Goal: Task Accomplishment & Management: Use online tool/utility

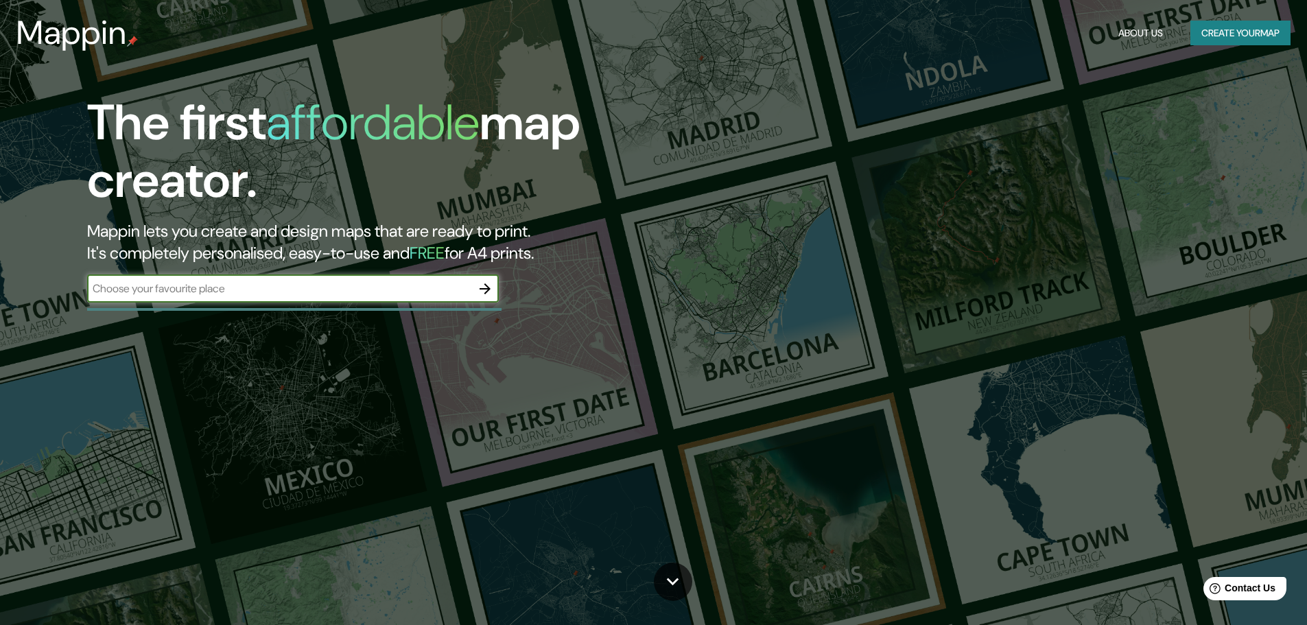
click at [145, 285] on input "text" at bounding box center [279, 289] width 384 height 16
type input "p"
drag, startPoint x: 123, startPoint y: 290, endPoint x: 270, endPoint y: 290, distance: 147.5
click at [270, 290] on input "[PERSON_NAME] cautiva" at bounding box center [279, 289] width 384 height 16
type input "[PERSON_NAME] [GEOGRAPHIC_DATA][PERSON_NAME]"
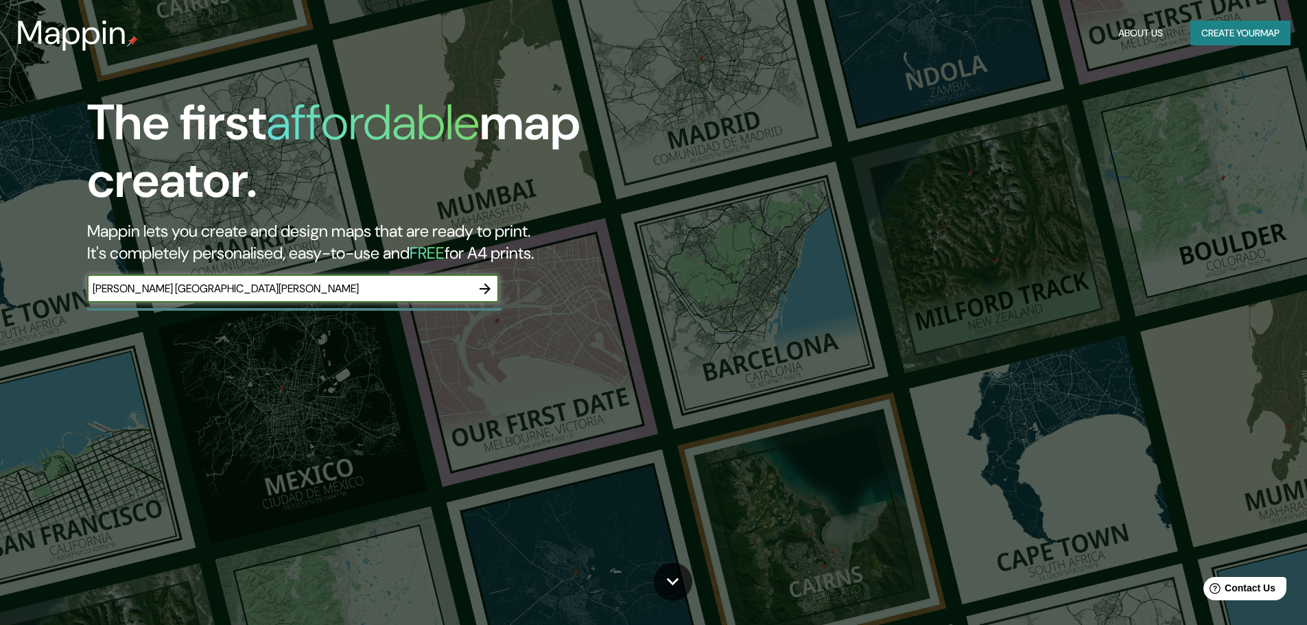
click at [482, 287] on icon "button" at bounding box center [485, 289] width 16 height 16
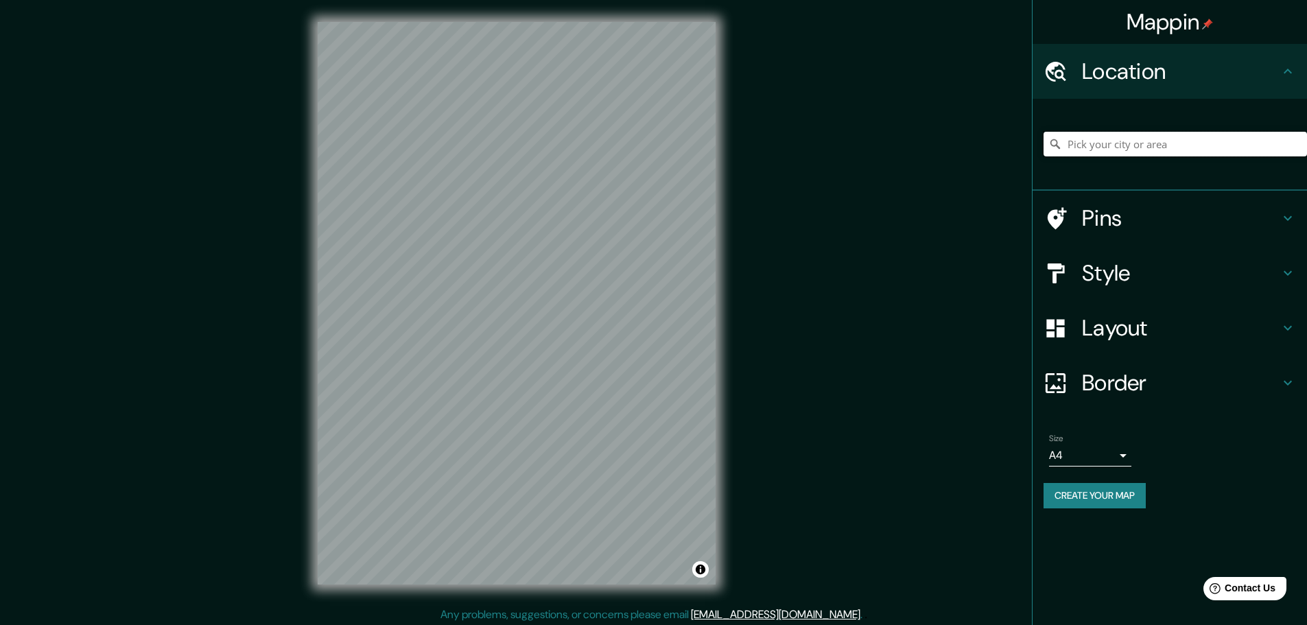
click at [1128, 148] on input "Pick your city or area" at bounding box center [1174, 144] width 263 height 25
click at [1124, 144] on input "Pick your city or area" at bounding box center [1174, 144] width 263 height 25
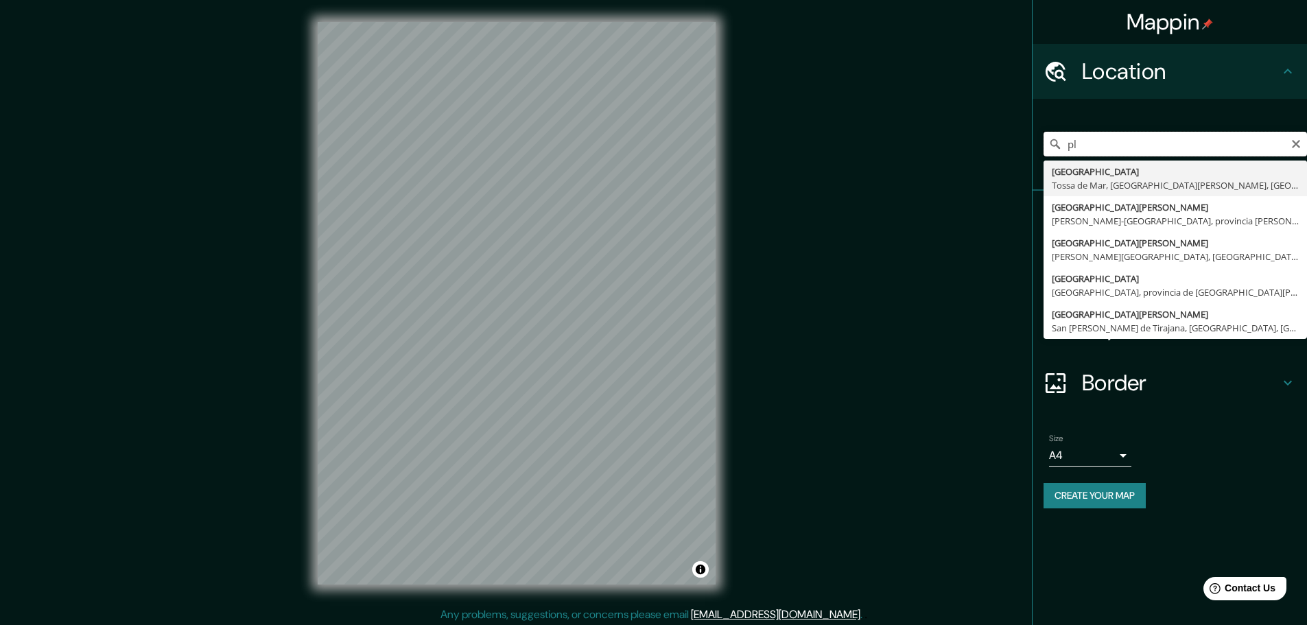
type input "p"
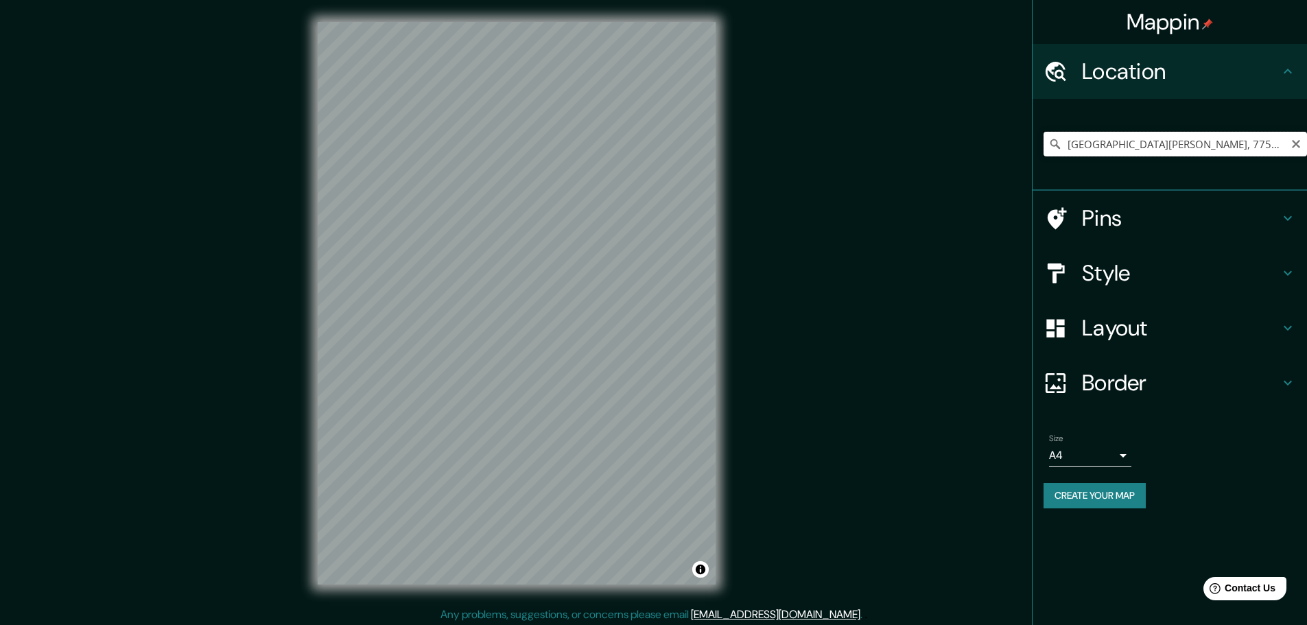
drag, startPoint x: 1062, startPoint y: 145, endPoint x: 1070, endPoint y: 145, distance: 7.6
click at [1065, 145] on input "[GEOGRAPHIC_DATA][PERSON_NAME], 77508 [GEOGRAPHIC_DATA], [PERSON_NAME][GEOGRAPH…" at bounding box center [1174, 144] width 263 height 25
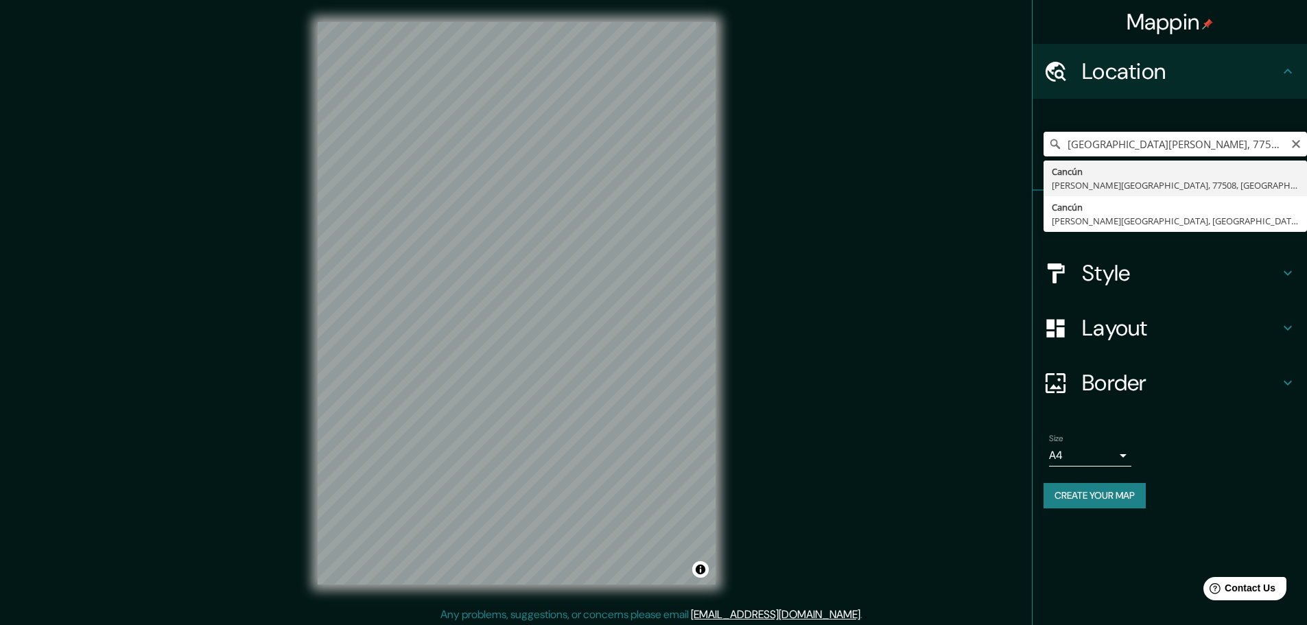
click at [1188, 148] on input "[GEOGRAPHIC_DATA][PERSON_NAME], 77508 [GEOGRAPHIC_DATA], [PERSON_NAME][GEOGRAPH…" at bounding box center [1174, 144] width 263 height 25
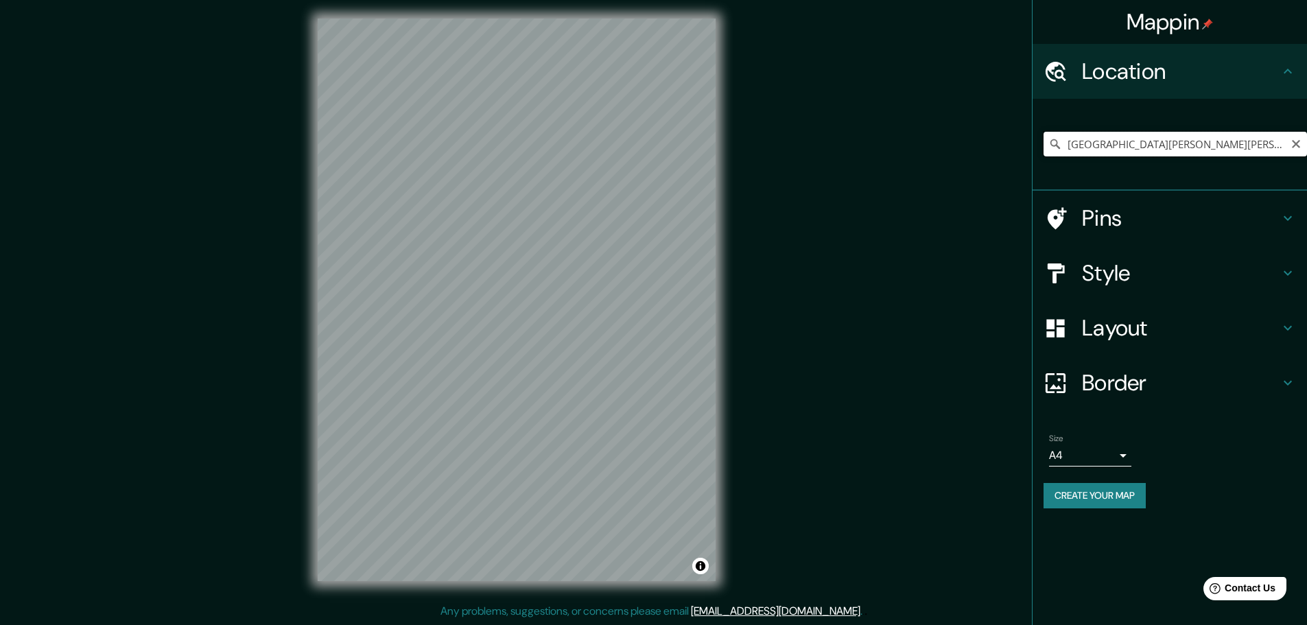
click at [1208, 149] on input "[GEOGRAPHIC_DATA][PERSON_NAME][PERSON_NAME], [PERSON_NAME][GEOGRAPHIC_DATA], [G…" at bounding box center [1174, 144] width 263 height 25
click at [1208, 149] on input "[GEOGRAPHIC_DATA][PERSON_NAME], [GEOGRAPHIC_DATA][PERSON_NAME], [PERSON_NAME][G…" at bounding box center [1174, 144] width 263 height 25
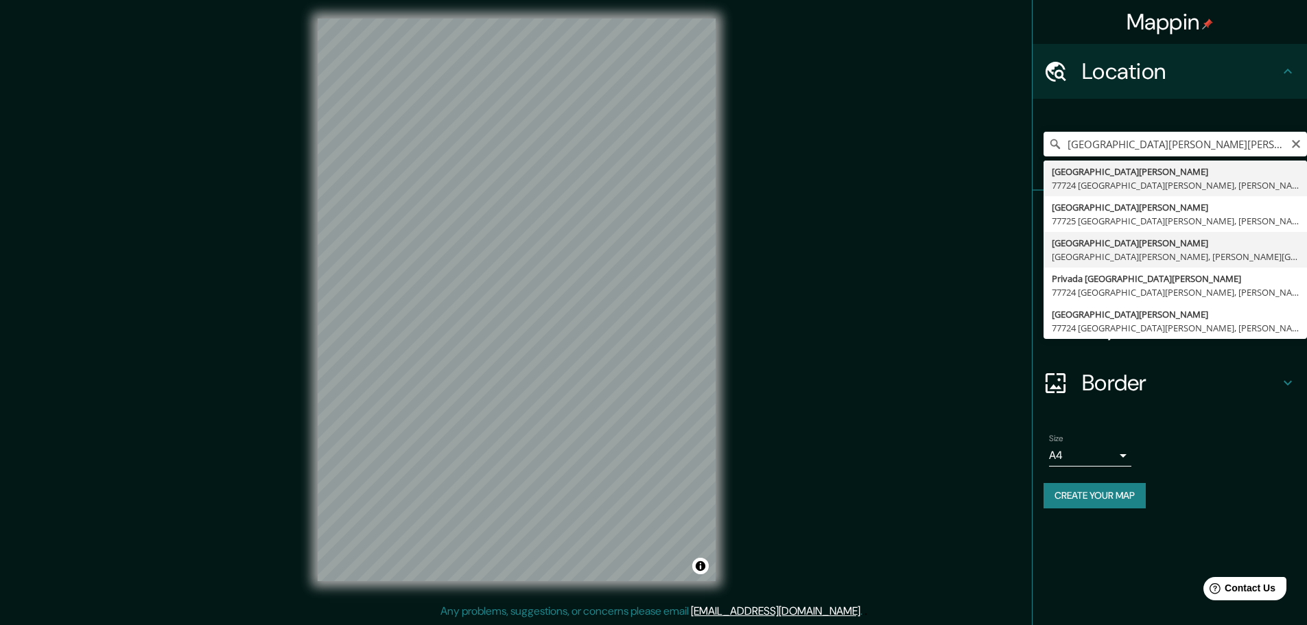
type input "[GEOGRAPHIC_DATA][PERSON_NAME], [GEOGRAPHIC_DATA][PERSON_NAME], [PERSON_NAME][G…"
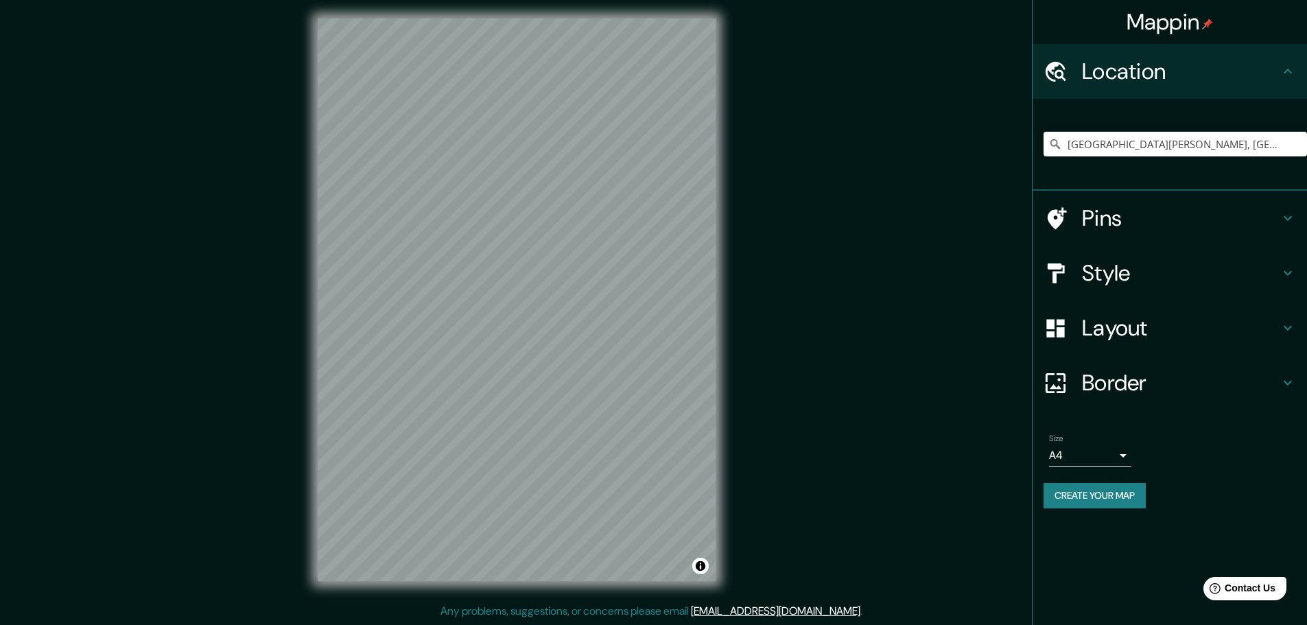
click at [733, 386] on div "© Mapbox © OpenStreetMap Improve this map" at bounding box center [517, 300] width 442 height 606
click at [1105, 461] on body "Mappin Location [GEOGRAPHIC_DATA][PERSON_NAME], [GEOGRAPHIC_DATA][PERSON_NAME][…" at bounding box center [653, 309] width 1307 height 625
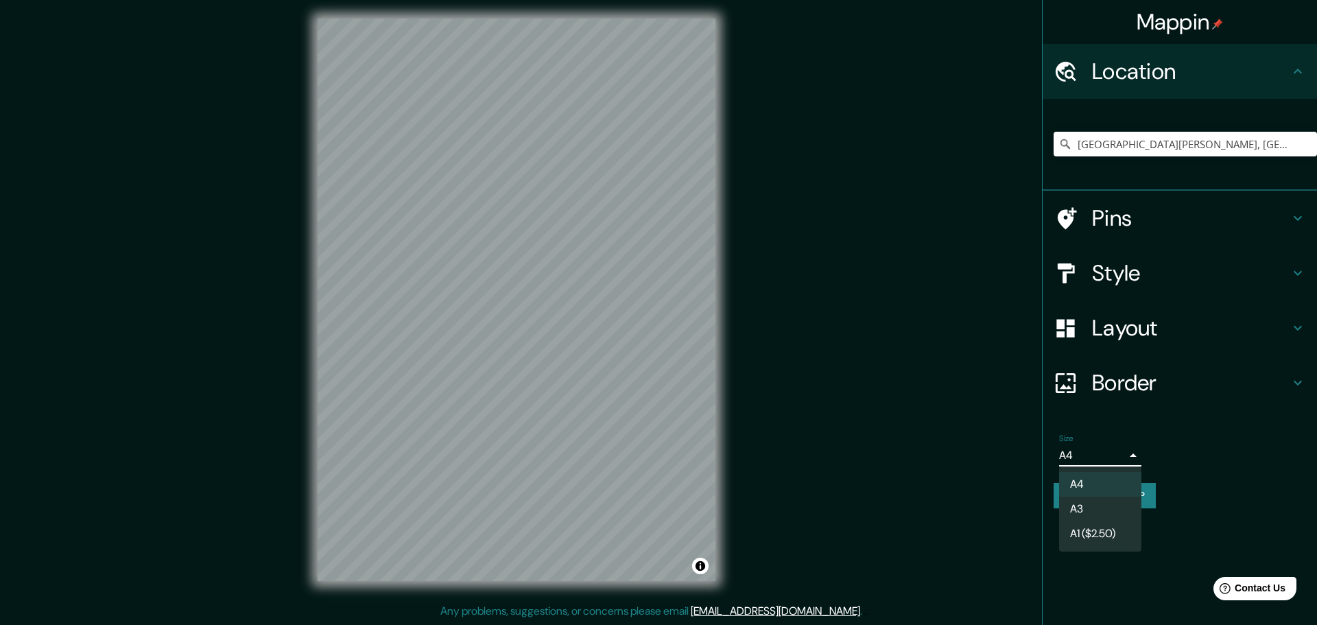
click at [1096, 480] on li "A4" at bounding box center [1100, 484] width 82 height 25
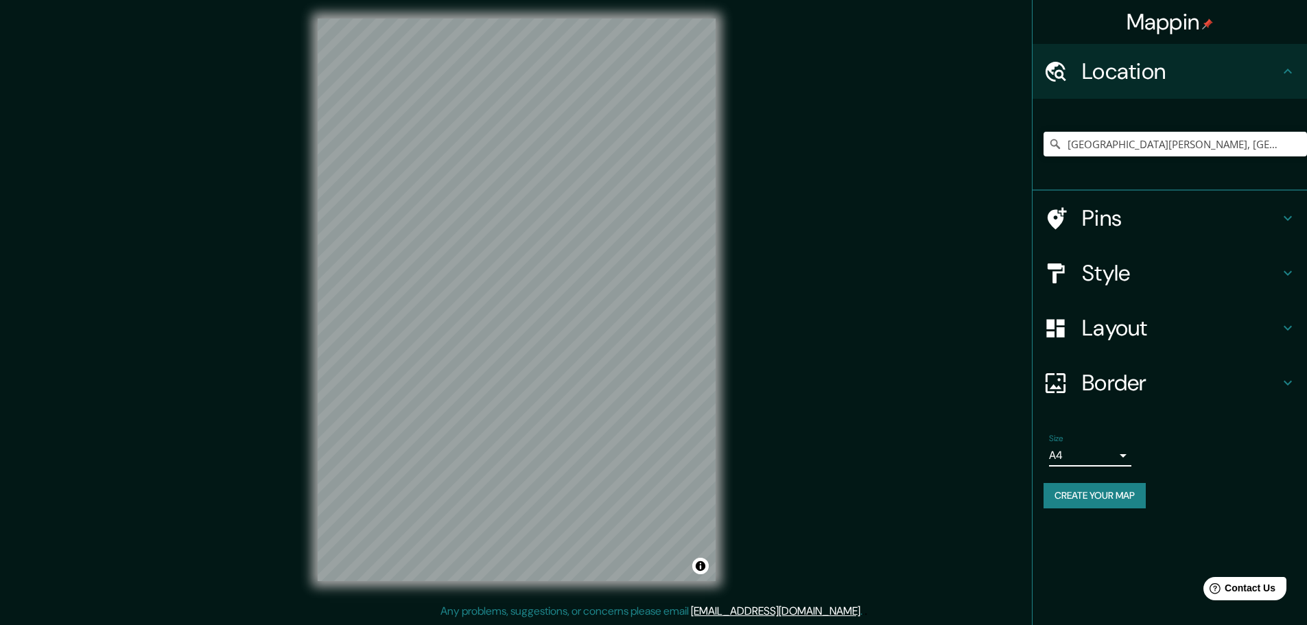
click at [1109, 273] on h4 "Style" at bounding box center [1181, 272] width 198 height 27
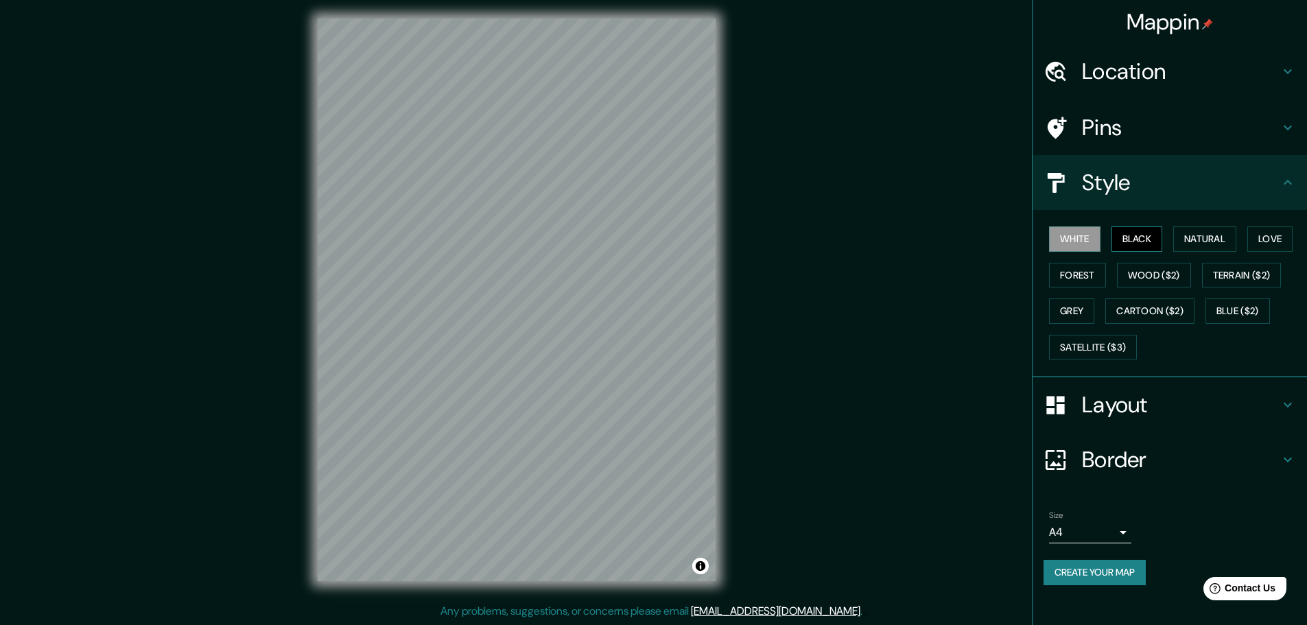
click at [1135, 239] on button "Black" at bounding box center [1136, 238] width 51 height 25
click at [1087, 241] on button "White" at bounding box center [1074, 238] width 51 height 25
click at [1123, 240] on button "Black" at bounding box center [1136, 238] width 51 height 25
click at [1092, 276] on button "Forest" at bounding box center [1077, 275] width 57 height 25
click at [1205, 245] on button "Natural" at bounding box center [1204, 238] width 63 height 25
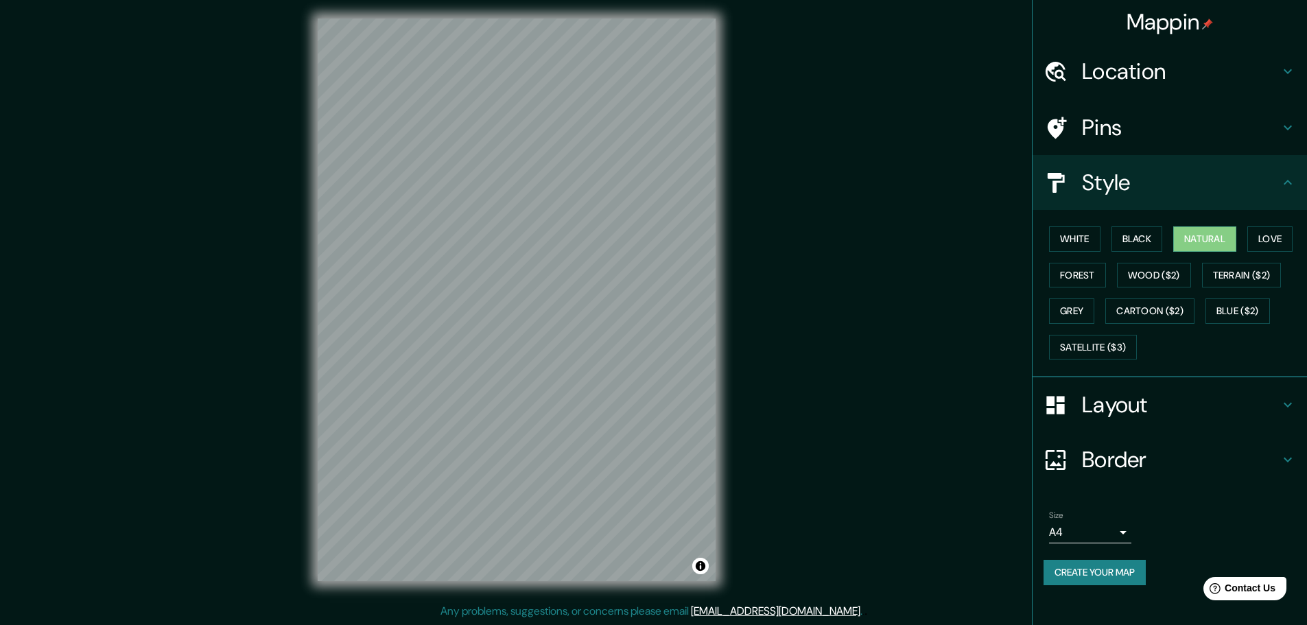
click at [1170, 244] on div "White Black Natural Love Forest Wood ($2) Terrain ($2) Grey Cartoon ($2) Blue (…" at bounding box center [1174, 293] width 263 height 144
click at [1151, 244] on button "Black" at bounding box center [1136, 238] width 51 height 25
click at [1278, 233] on button "Love" at bounding box center [1269, 238] width 45 height 25
click at [1269, 241] on button "Love" at bounding box center [1269, 238] width 45 height 25
click at [1085, 274] on button "Forest" at bounding box center [1077, 275] width 57 height 25
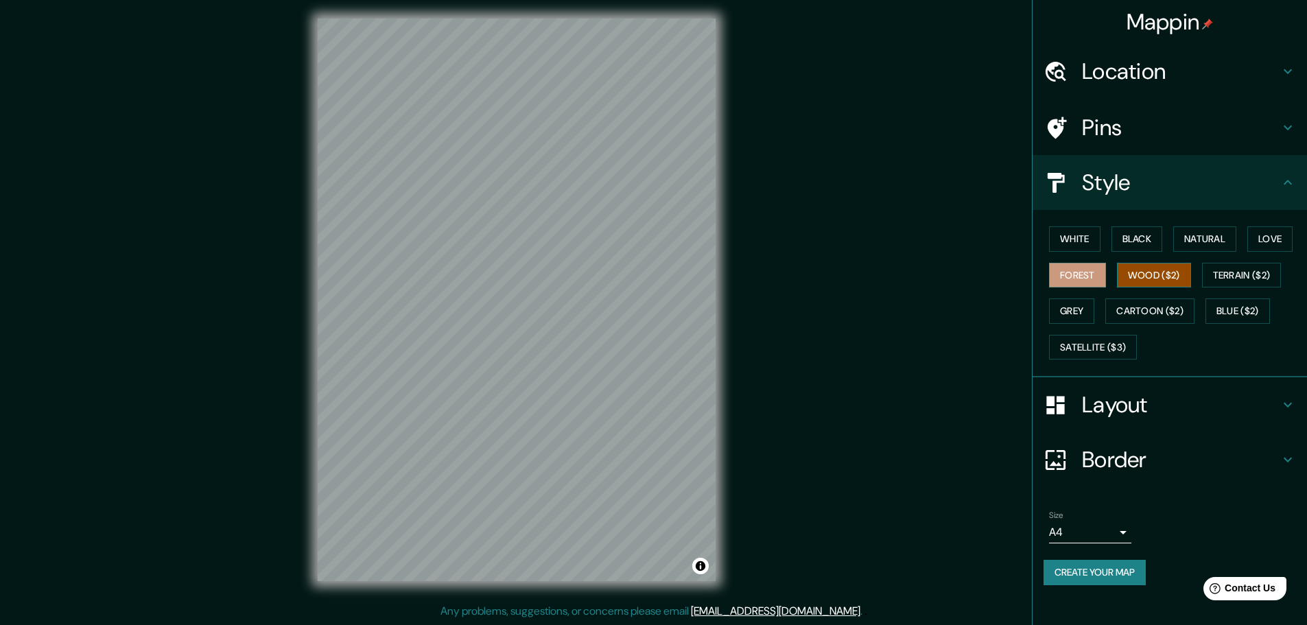
click at [1145, 276] on button "Wood ($2)" at bounding box center [1154, 275] width 74 height 25
click at [1231, 277] on button "Terrain ($2)" at bounding box center [1242, 275] width 80 height 25
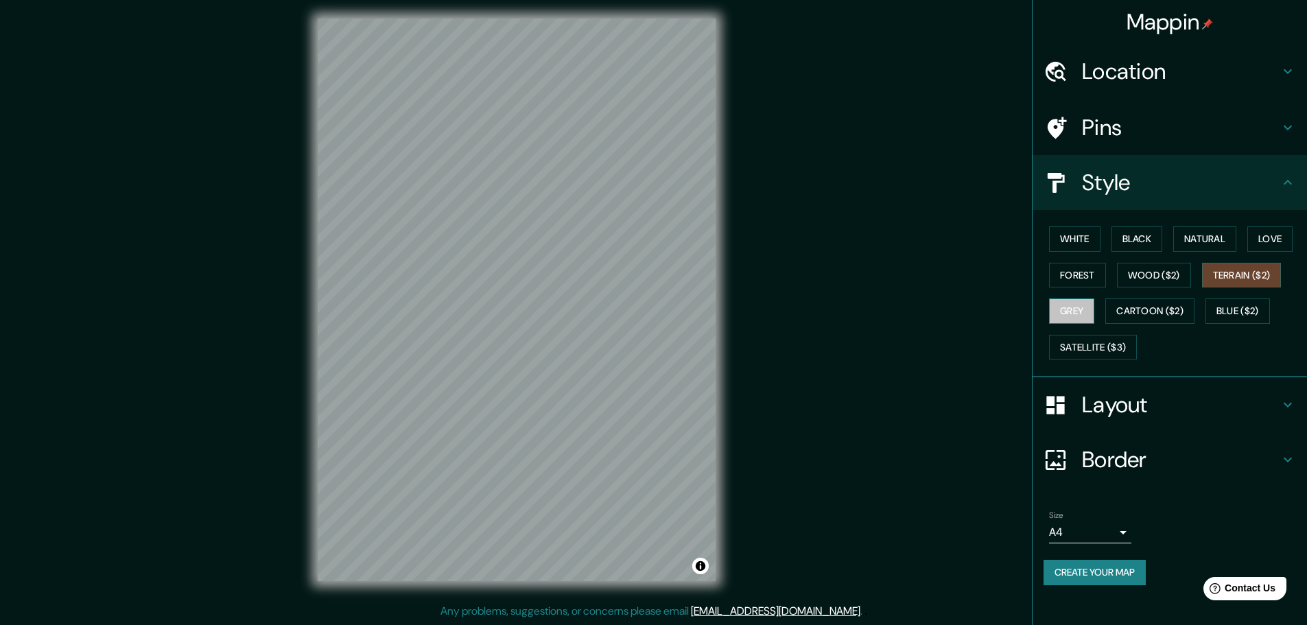
click at [1090, 314] on button "Grey" at bounding box center [1071, 310] width 45 height 25
click at [1144, 314] on button "Cartoon ($2)" at bounding box center [1149, 310] width 89 height 25
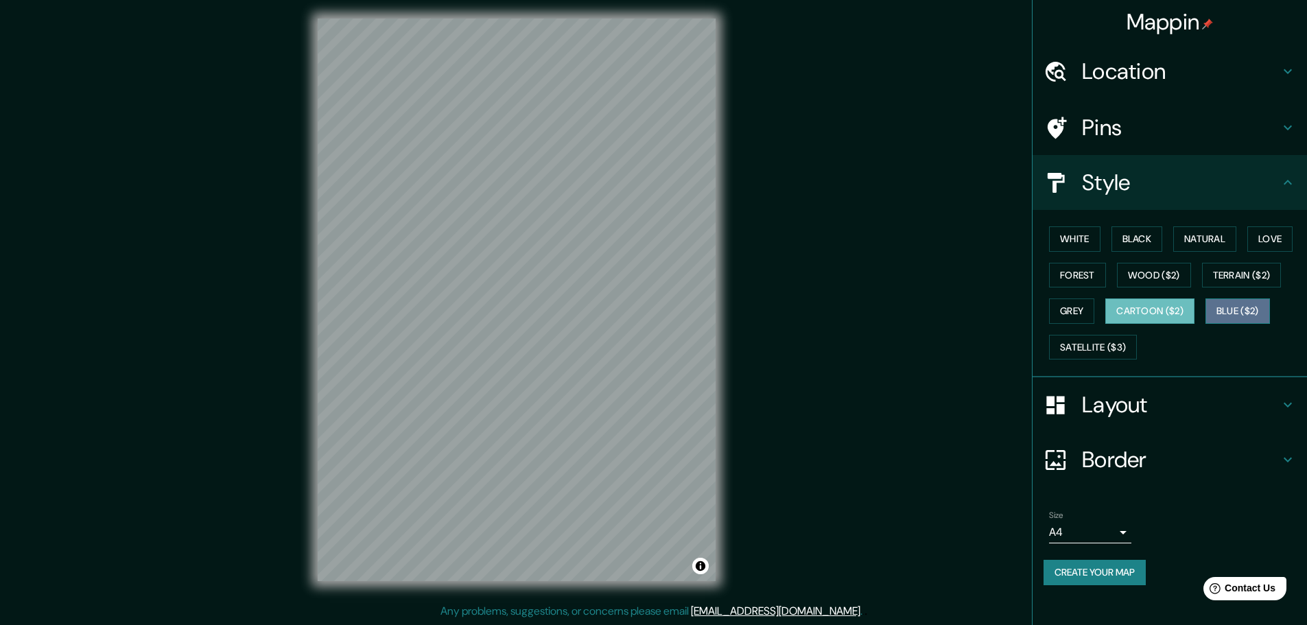
click at [1239, 314] on button "Blue ($2)" at bounding box center [1237, 310] width 64 height 25
click at [1115, 336] on button "Satellite ($3)" at bounding box center [1093, 347] width 88 height 25
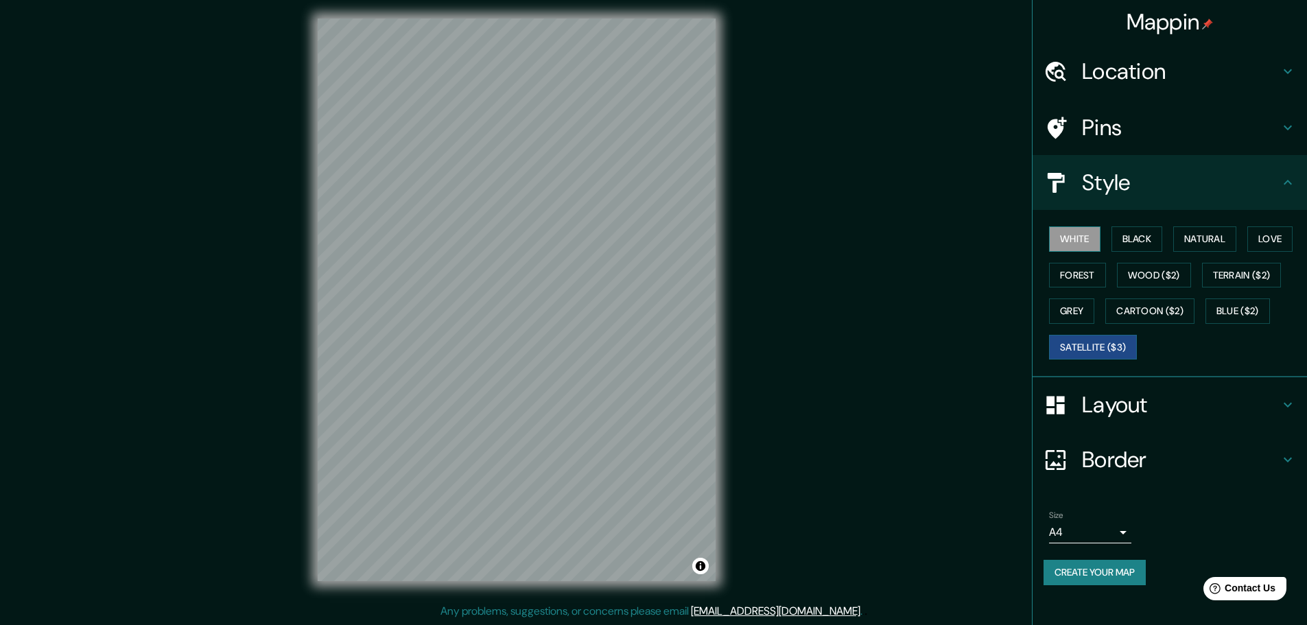
click at [1083, 243] on button "White" at bounding box center [1074, 238] width 51 height 25
click at [1144, 235] on button "Black" at bounding box center [1136, 238] width 51 height 25
click at [1083, 239] on button "White" at bounding box center [1074, 238] width 51 height 25
click at [1122, 242] on button "Black" at bounding box center [1136, 238] width 51 height 25
click at [1202, 246] on button "Natural" at bounding box center [1204, 238] width 63 height 25
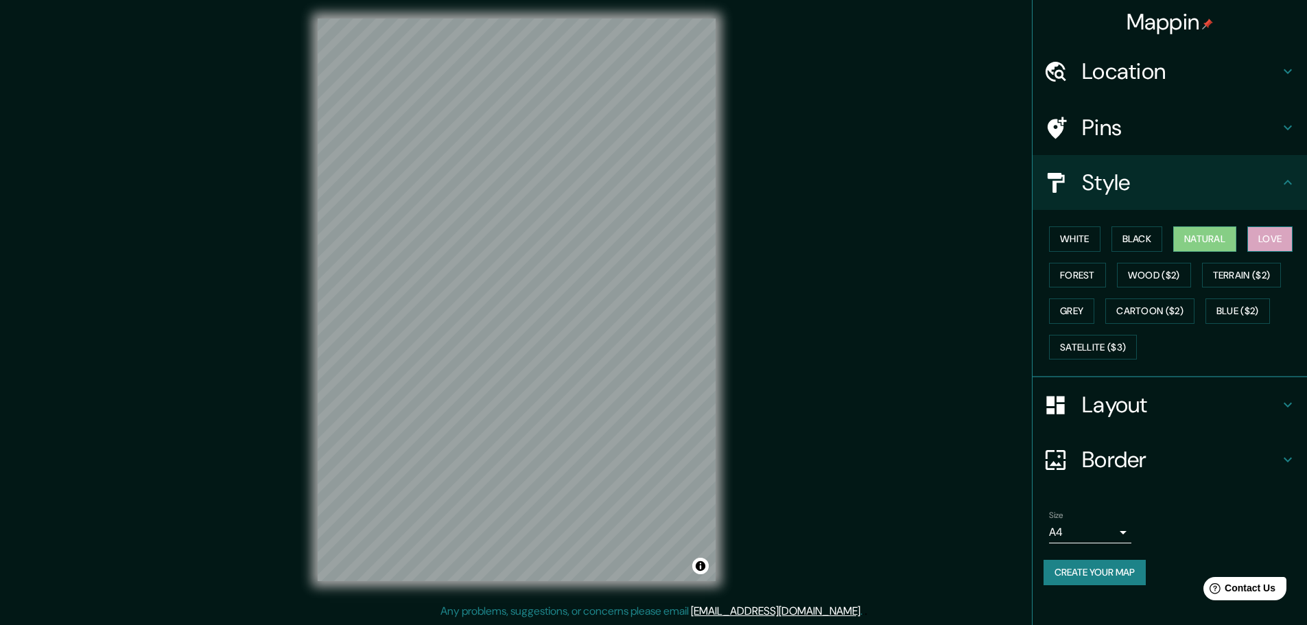
click at [1271, 246] on button "Love" at bounding box center [1269, 238] width 45 height 25
click at [1072, 281] on button "Forest" at bounding box center [1077, 275] width 57 height 25
click at [1135, 279] on button "Wood ($2)" at bounding box center [1154, 275] width 74 height 25
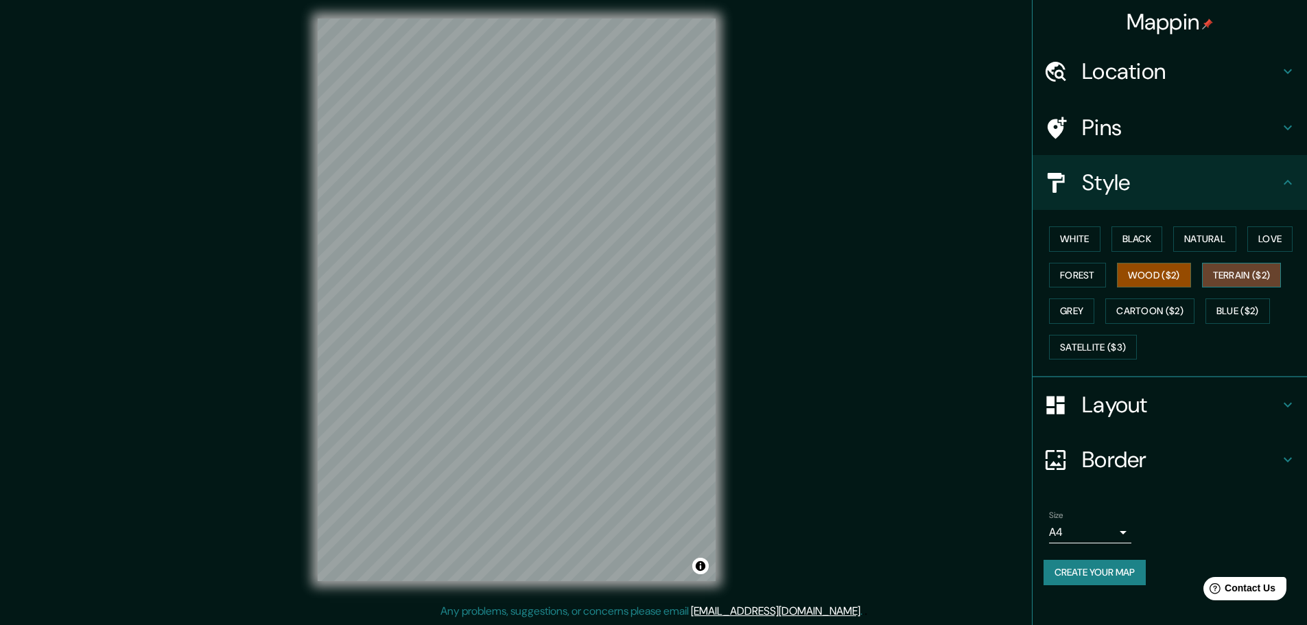
click at [1239, 283] on button "Terrain ($2)" at bounding box center [1242, 275] width 80 height 25
click at [1177, 283] on button "Wood ($2)" at bounding box center [1154, 275] width 74 height 25
click at [1153, 312] on button "Cartoon ($2)" at bounding box center [1149, 310] width 89 height 25
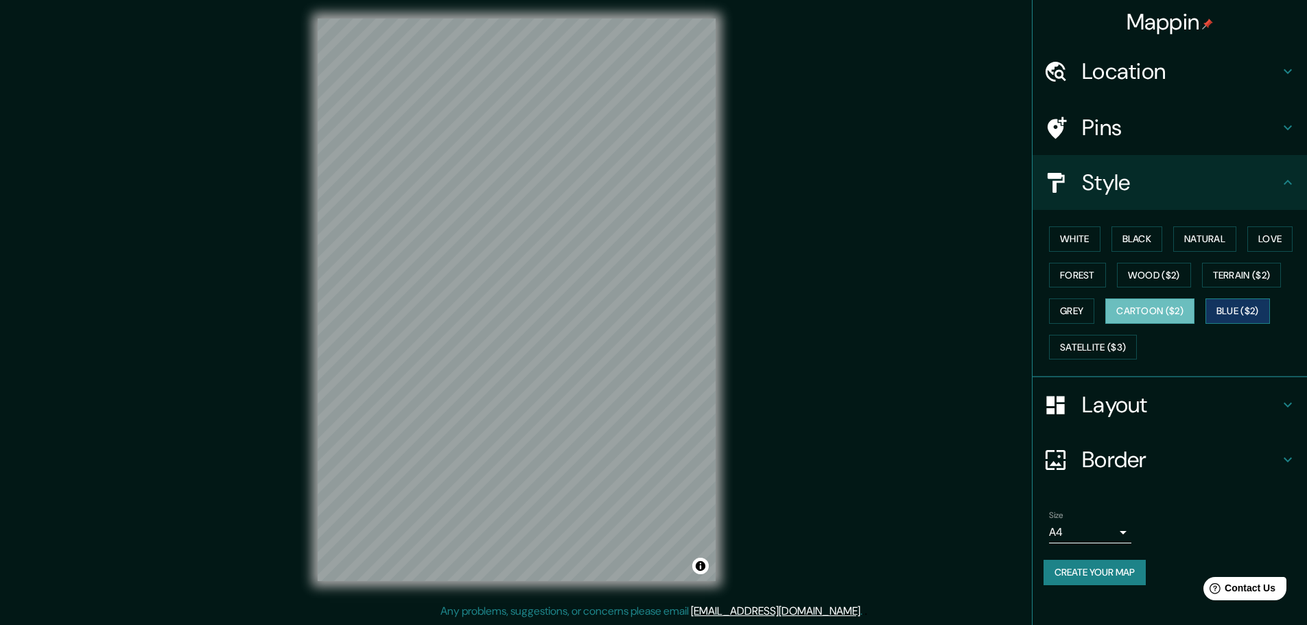
click at [1233, 312] on button "Blue ($2)" at bounding box center [1237, 310] width 64 height 25
click at [1105, 343] on button "Satellite ($3)" at bounding box center [1093, 347] width 88 height 25
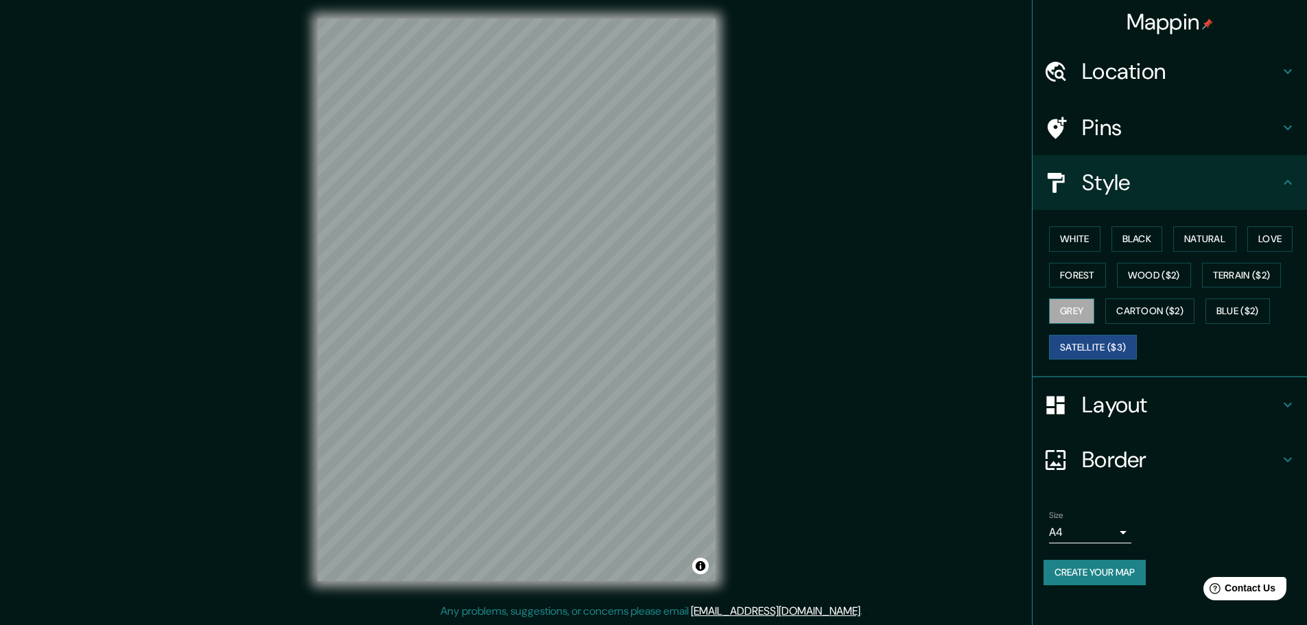
click at [1066, 316] on button "Grey" at bounding box center [1071, 310] width 45 height 25
click at [1076, 288] on div "White Black Natural Love Forest Wood ($2) Terrain ($2) Grey Cartoon ($2) Blue (…" at bounding box center [1174, 293] width 263 height 144
click at [1076, 279] on button "Forest" at bounding box center [1077, 275] width 57 height 25
click at [1075, 243] on button "White" at bounding box center [1074, 238] width 51 height 25
click at [1139, 237] on button "Black" at bounding box center [1136, 238] width 51 height 25
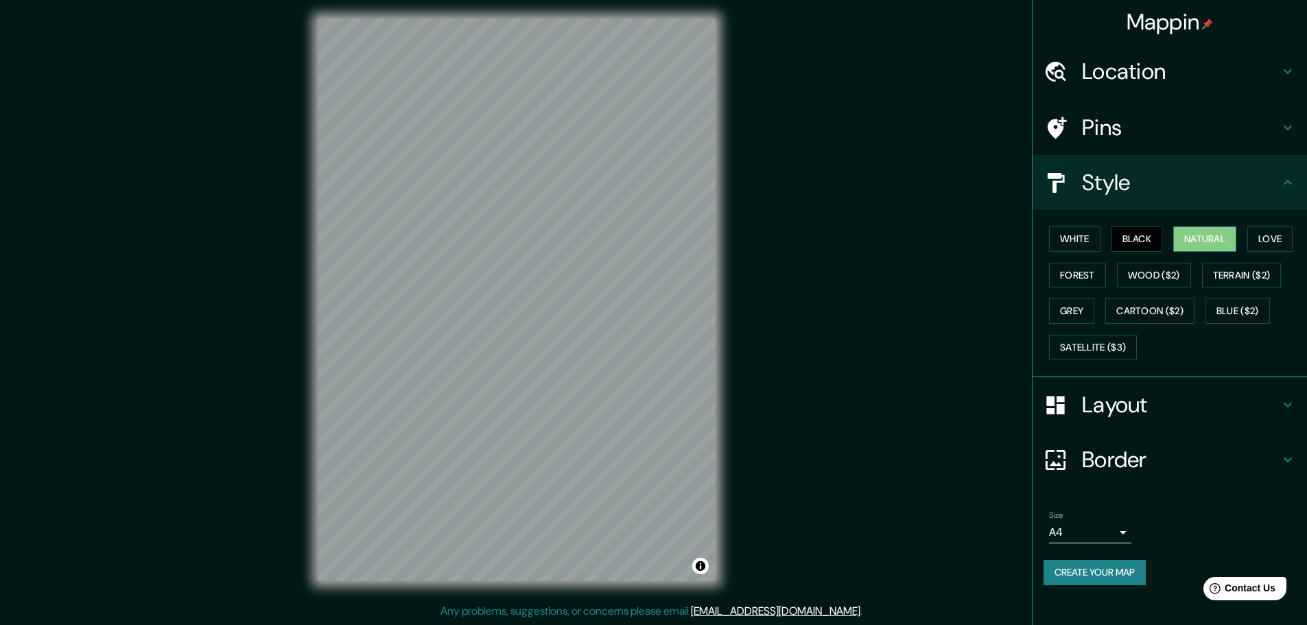
click at [1222, 237] on button "Natural" at bounding box center [1204, 238] width 63 height 25
click at [1268, 237] on button "Love" at bounding box center [1269, 238] width 45 height 25
click at [1090, 249] on button "White" at bounding box center [1074, 238] width 51 height 25
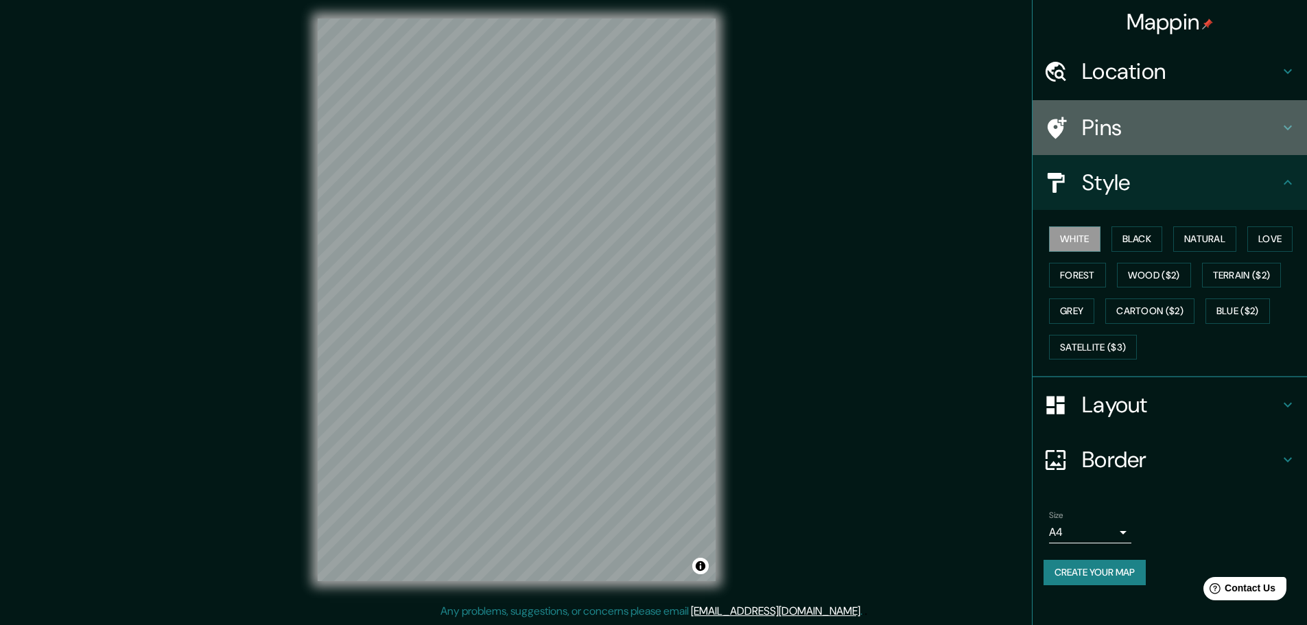
click at [1096, 133] on h4 "Pins" at bounding box center [1181, 127] width 198 height 27
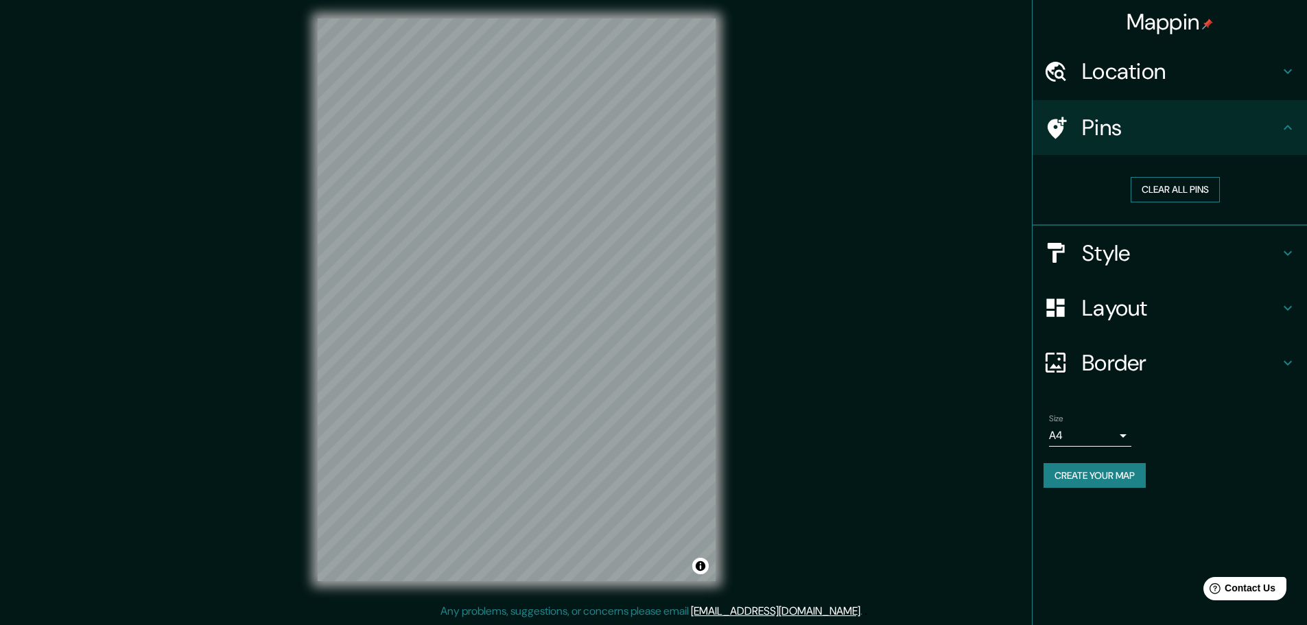
click at [1168, 191] on button "Clear all pins" at bounding box center [1175, 189] width 89 height 25
click at [1098, 141] on h4 "Pins" at bounding box center [1181, 127] width 198 height 27
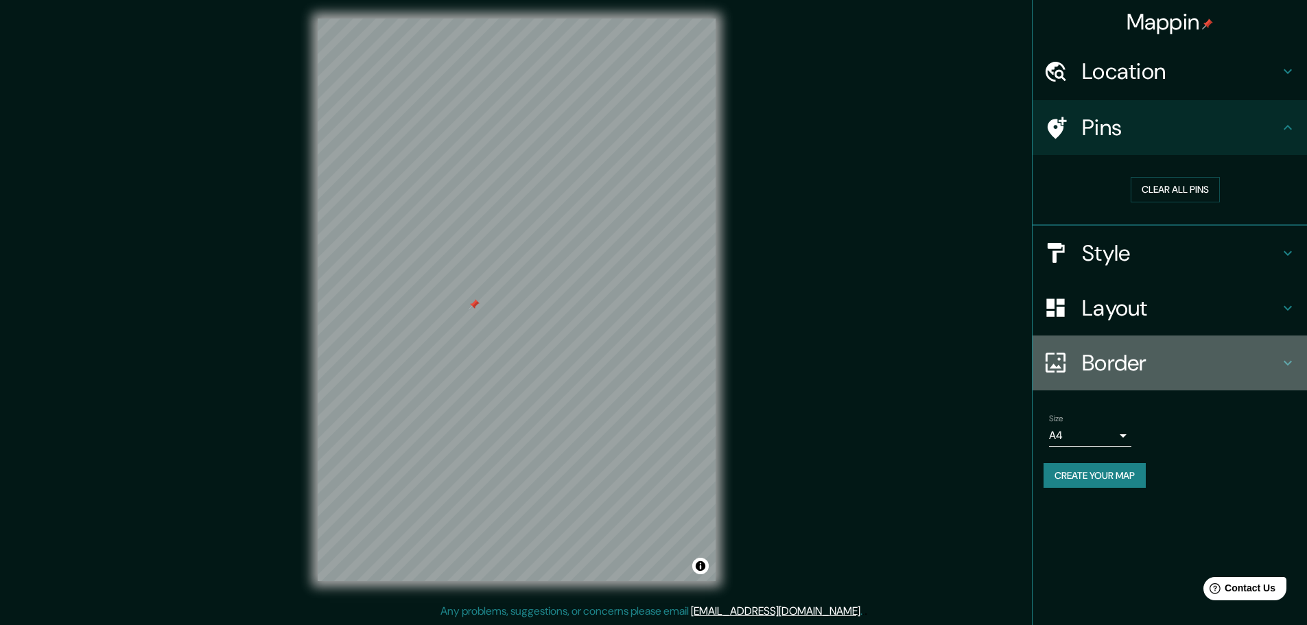
click at [1092, 364] on h4 "Border" at bounding box center [1181, 362] width 198 height 27
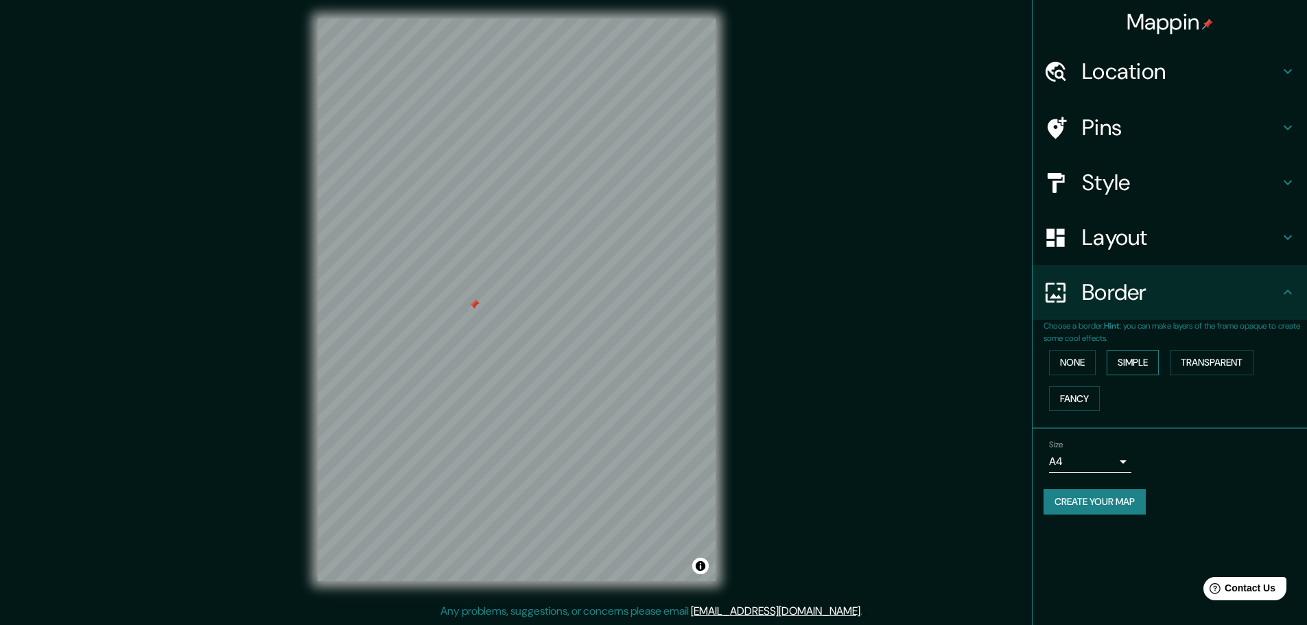
click at [1133, 361] on button "Simple" at bounding box center [1133, 362] width 52 height 25
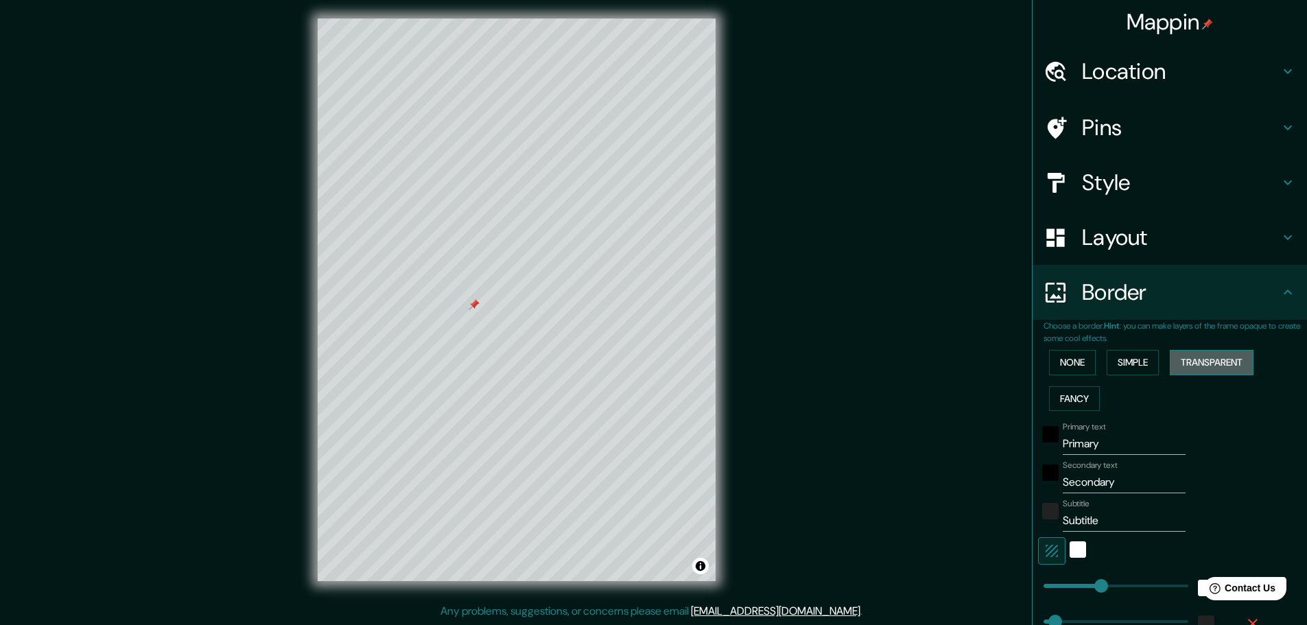
click at [1210, 366] on button "Transparent" at bounding box center [1212, 362] width 84 height 25
click at [1060, 366] on button "None" at bounding box center [1072, 362] width 47 height 25
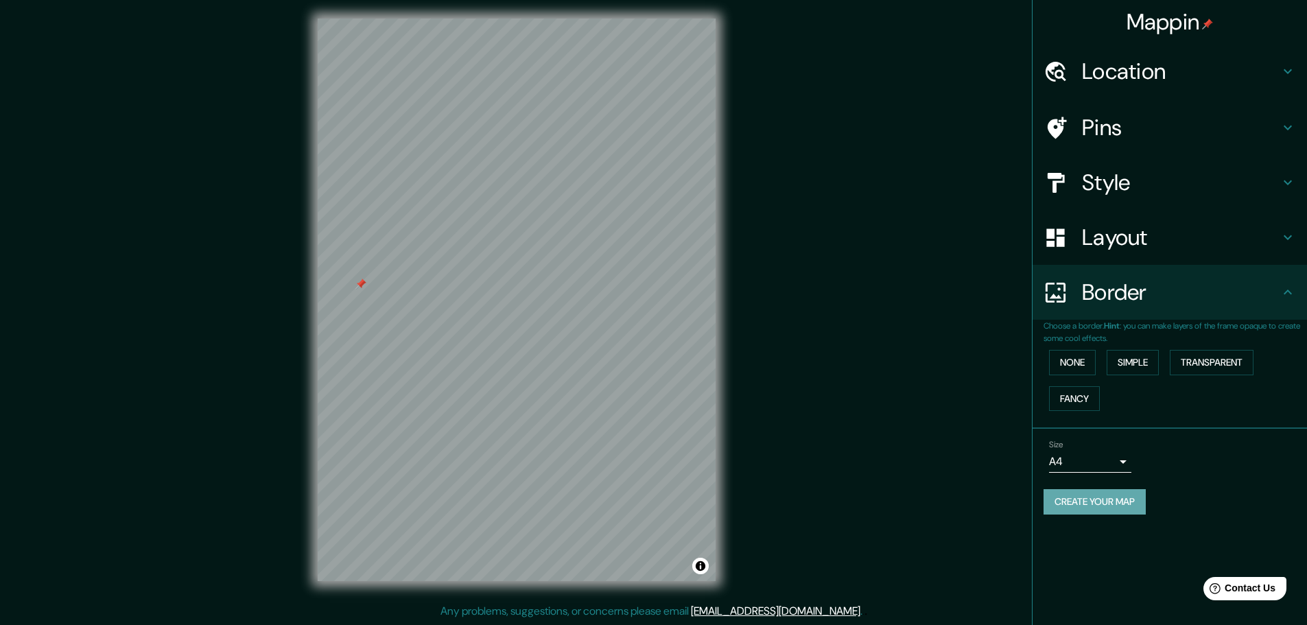
click at [1120, 504] on button "Create your map" at bounding box center [1094, 501] width 102 height 25
click at [1136, 507] on button "Create your map" at bounding box center [1094, 501] width 102 height 25
click at [1142, 506] on div "Create your map" at bounding box center [1169, 501] width 252 height 25
click at [1108, 510] on button "Create your map" at bounding box center [1094, 501] width 102 height 25
click at [1102, 504] on button "Create your map" at bounding box center [1094, 501] width 102 height 25
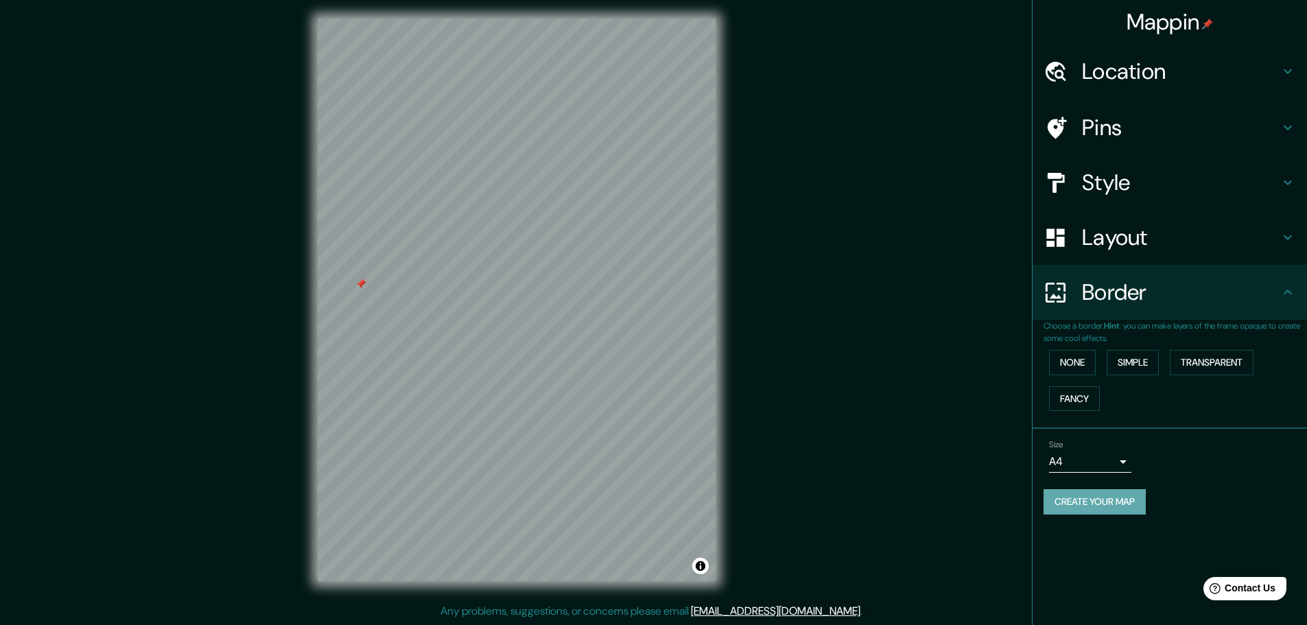
click at [1098, 499] on button "Create your map" at bounding box center [1094, 501] width 102 height 25
click at [1107, 511] on button "Create your map" at bounding box center [1094, 501] width 102 height 25
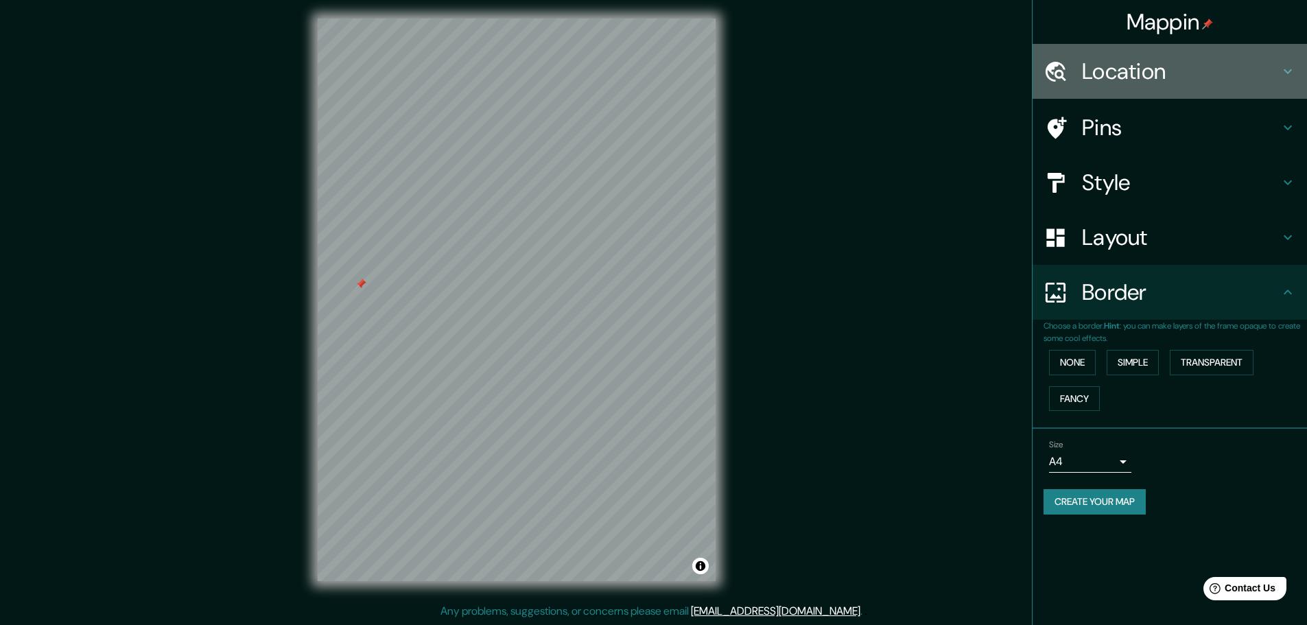
click at [1153, 81] on h4 "Location" at bounding box center [1181, 71] width 198 height 27
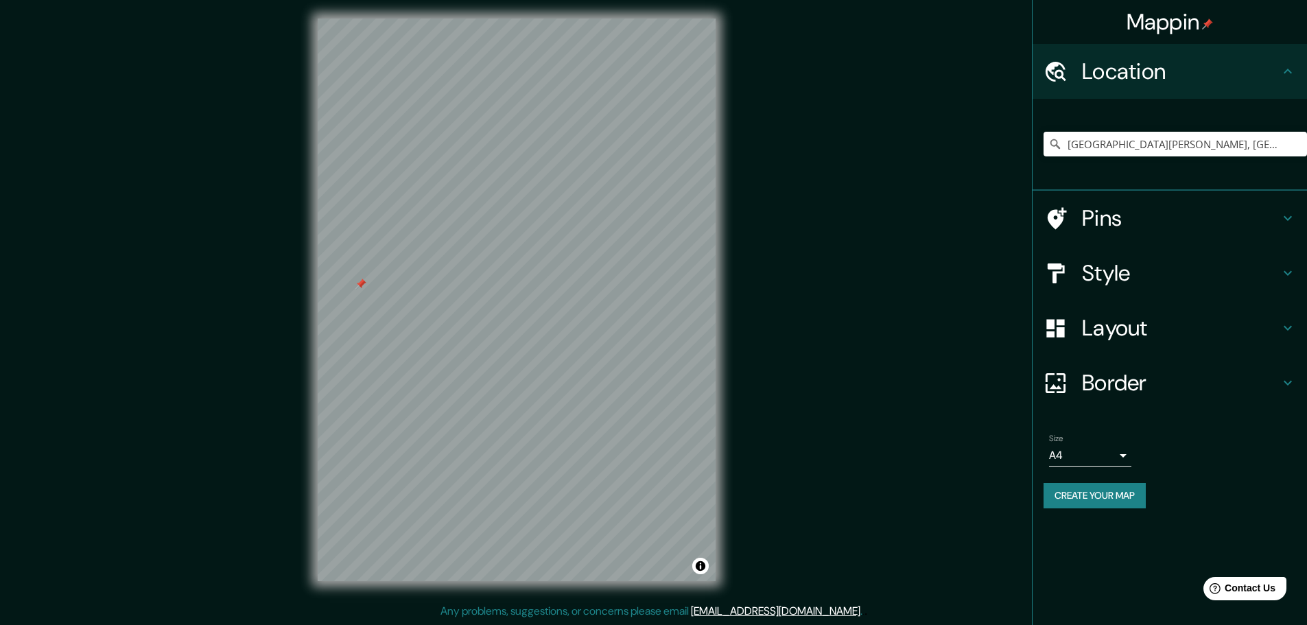
click at [1123, 499] on button "Create your map" at bounding box center [1094, 495] width 102 height 25
click at [1125, 492] on button "Create your map" at bounding box center [1094, 495] width 102 height 25
click at [1126, 497] on button "Create your map" at bounding box center [1094, 495] width 102 height 25
click at [1129, 500] on div "Create your map" at bounding box center [1169, 495] width 252 height 25
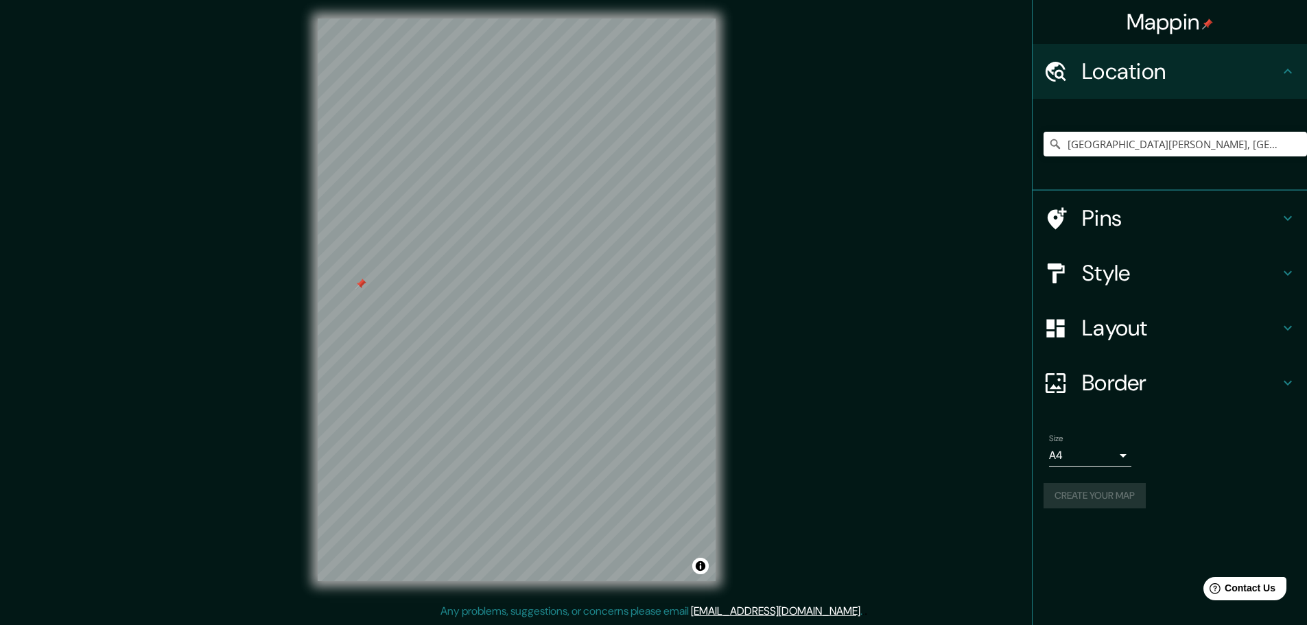
click at [1129, 500] on div "Create your map" at bounding box center [1169, 495] width 252 height 25
